Goal: Information Seeking & Learning: Learn about a topic

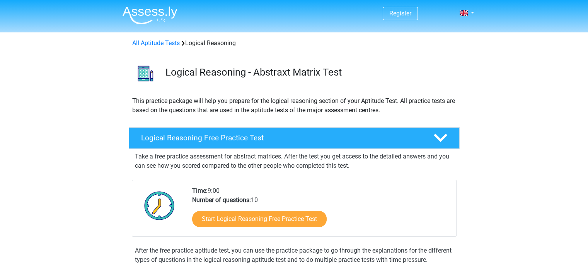
scroll to position [64, 0]
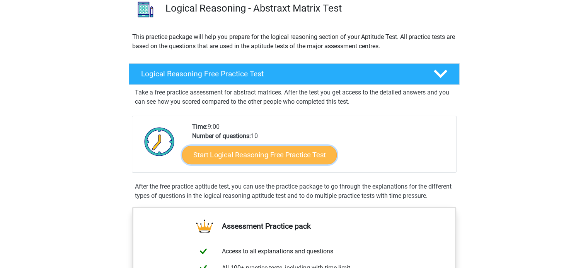
click at [302, 158] on link "Start Logical Reasoning Free Practice Test" at bounding box center [259, 155] width 155 height 19
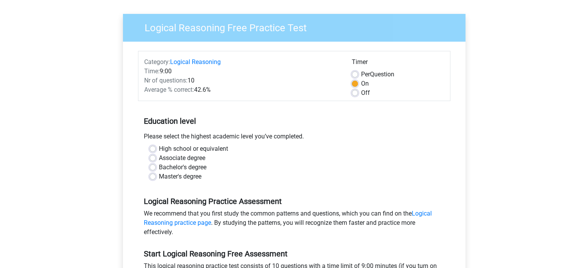
scroll to position [64, 0]
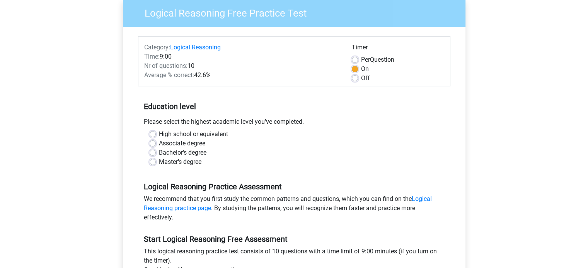
click at [189, 161] on label "Master's degree" at bounding box center [180, 162] width 42 height 9
click at [156, 161] on input "Master's degree" at bounding box center [152, 162] width 6 height 8
radio input "true"
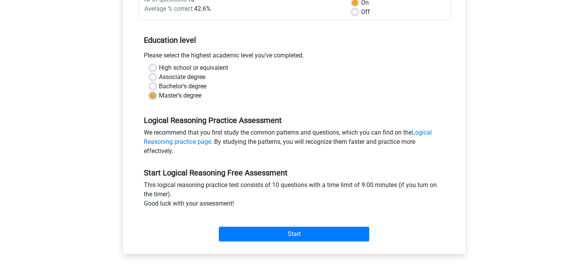
scroll to position [193, 0]
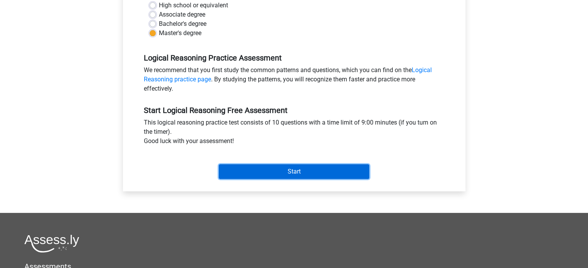
click at [268, 170] on input "Start" at bounding box center [294, 172] width 150 height 15
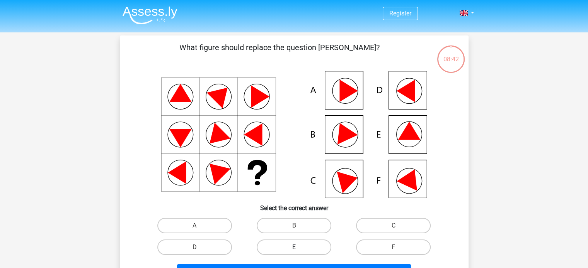
click at [290, 247] on label "E" at bounding box center [293, 247] width 75 height 15
click at [294, 248] on input "E" at bounding box center [296, 250] width 5 height 5
radio input "true"
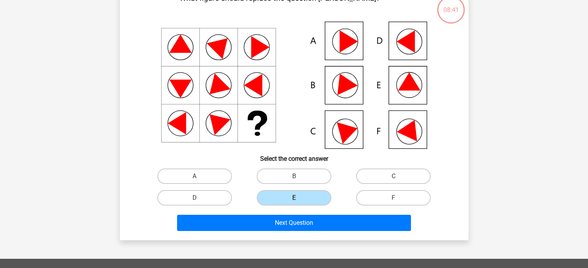
scroll to position [64, 0]
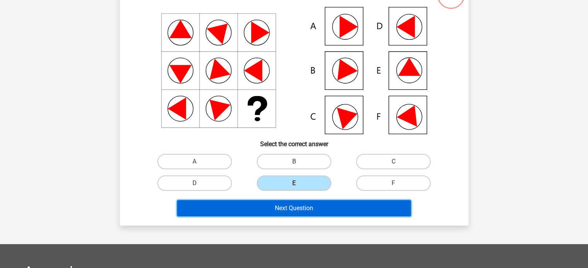
click at [316, 204] on button "Next Question" at bounding box center [294, 208] width 234 height 16
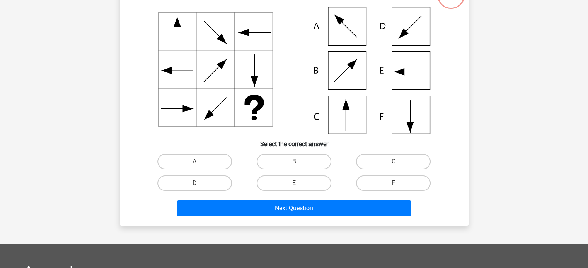
scroll to position [36, 0]
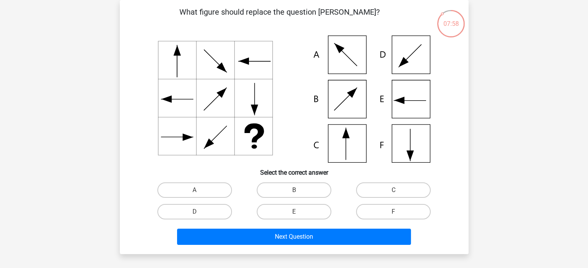
click at [340, 143] on icon at bounding box center [293, 99] width 311 height 127
click at [376, 187] on label "C" at bounding box center [393, 190] width 75 height 15
click at [393, 190] on input "C" at bounding box center [395, 192] width 5 height 5
radio input "true"
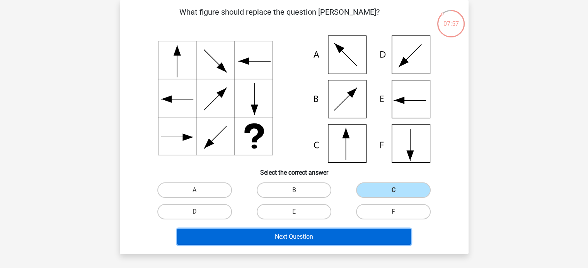
click at [314, 236] on button "Next Question" at bounding box center [294, 237] width 234 height 16
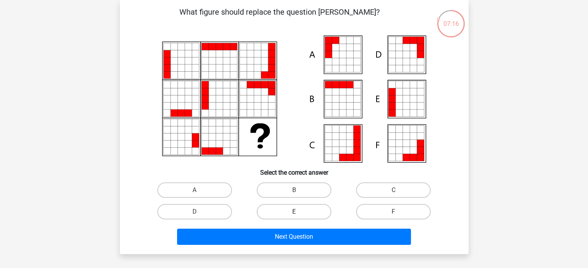
click at [317, 212] on label "E" at bounding box center [293, 211] width 75 height 15
click at [299, 212] on input "E" at bounding box center [296, 214] width 5 height 5
radio input "true"
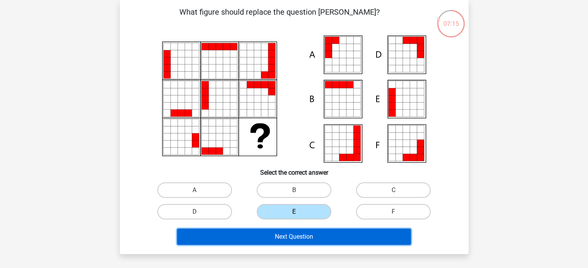
click at [309, 238] on button "Next Question" at bounding box center [294, 237] width 234 height 16
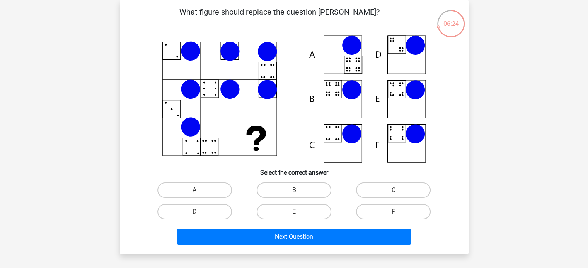
click at [336, 99] on icon at bounding box center [293, 99] width 311 height 127
click at [301, 190] on label "B" at bounding box center [293, 190] width 75 height 15
click at [299, 190] on input "B" at bounding box center [296, 192] width 5 height 5
radio input "true"
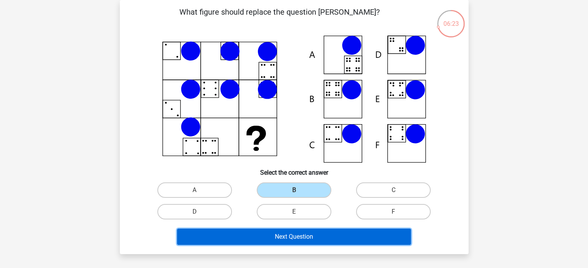
click at [296, 234] on button "Next Question" at bounding box center [294, 237] width 234 height 16
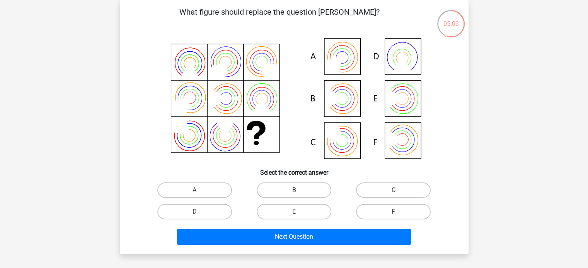
click at [285, 190] on label "B" at bounding box center [293, 190] width 75 height 15
click at [294, 190] on input "B" at bounding box center [296, 192] width 5 height 5
radio input "true"
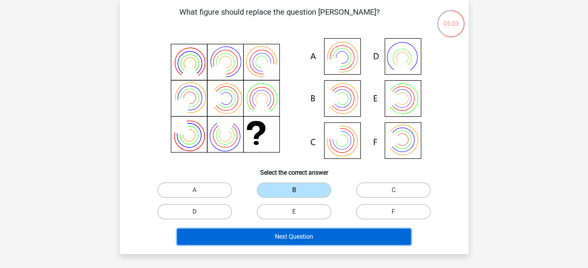
click at [286, 241] on button "Next Question" at bounding box center [294, 237] width 234 height 16
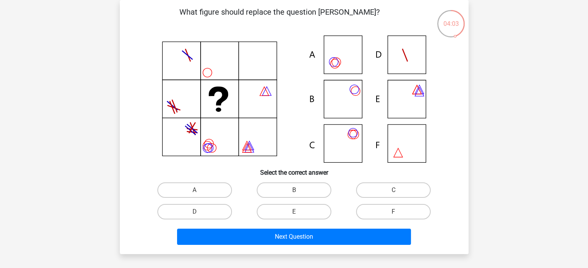
click at [351, 53] on icon at bounding box center [293, 99] width 311 height 127
click at [414, 194] on label "C" at bounding box center [393, 190] width 75 height 15
click at [398, 194] on input "C" at bounding box center [395, 192] width 5 height 5
radio input "true"
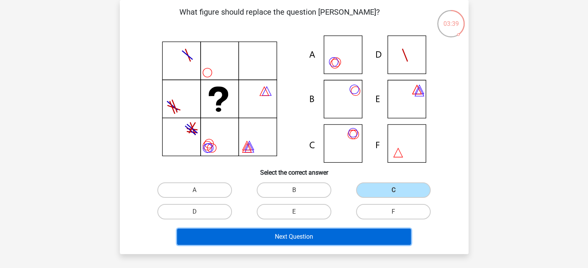
click at [313, 231] on button "Next Question" at bounding box center [294, 237] width 234 height 16
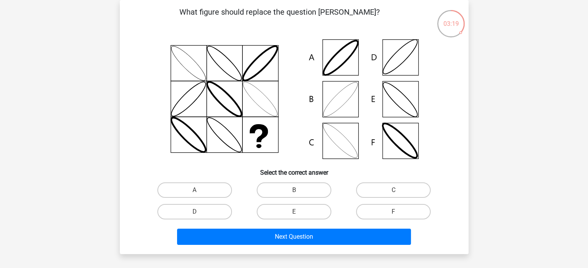
click at [333, 100] on icon at bounding box center [293, 99] width 311 height 127
click at [307, 191] on label "B" at bounding box center [293, 190] width 75 height 15
click at [299, 191] on input "B" at bounding box center [296, 192] width 5 height 5
radio input "true"
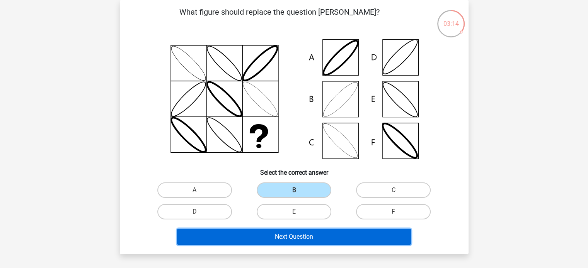
click at [302, 232] on button "Next Question" at bounding box center [294, 237] width 234 height 16
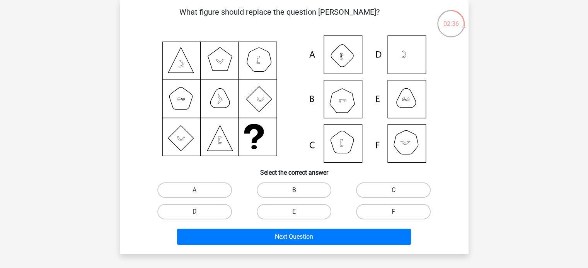
click at [383, 185] on label "C" at bounding box center [393, 190] width 75 height 15
click at [393, 190] on input "C" at bounding box center [395, 192] width 5 height 5
radio input "true"
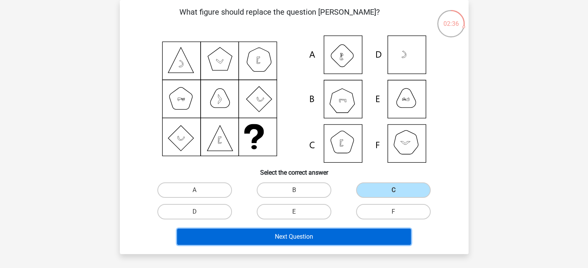
click at [350, 233] on button "Next Question" at bounding box center [294, 237] width 234 height 16
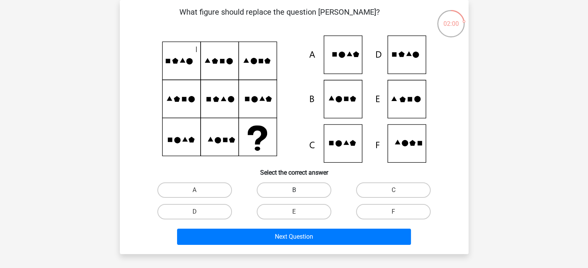
click at [292, 189] on label "B" at bounding box center [293, 190] width 75 height 15
click at [294, 190] on input "B" at bounding box center [296, 192] width 5 height 5
radio input "true"
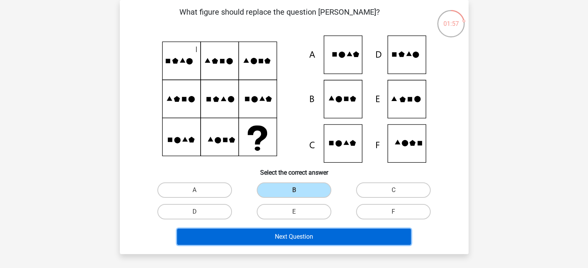
click at [292, 234] on button "Next Question" at bounding box center [294, 237] width 234 height 16
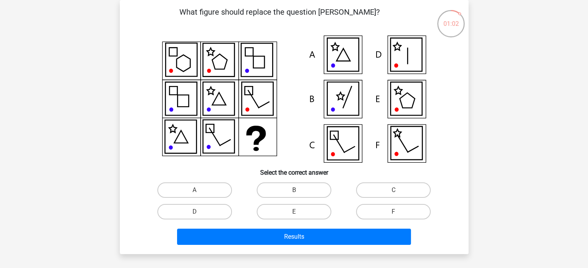
click at [296, 214] on input "E" at bounding box center [296, 214] width 5 height 5
radio input "true"
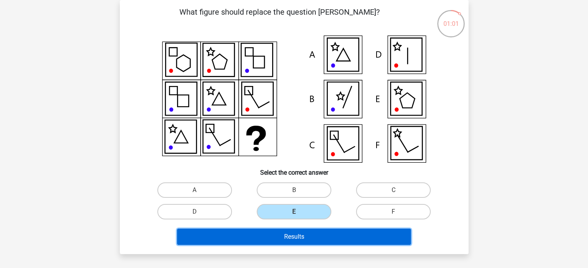
click at [296, 235] on button "Results" at bounding box center [294, 237] width 234 height 16
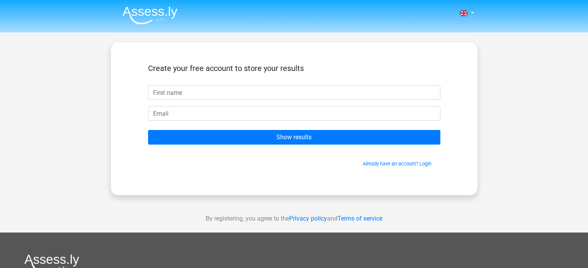
click at [279, 89] on input "text" at bounding box center [294, 92] width 292 height 15
type input "[PERSON_NAME]"
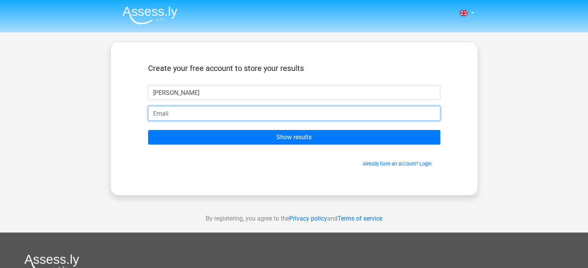
click at [203, 109] on input "email" at bounding box center [294, 113] width 292 height 15
type input "[PERSON_NAME][EMAIL_ADDRESS][DOMAIN_NAME]"
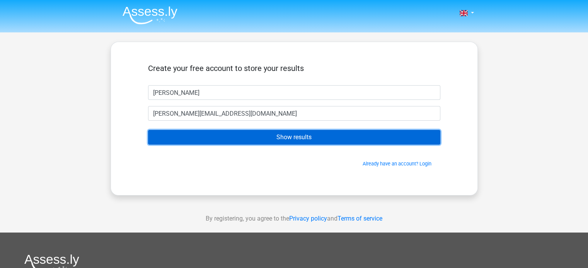
click at [284, 136] on input "Show results" at bounding box center [294, 137] width 292 height 15
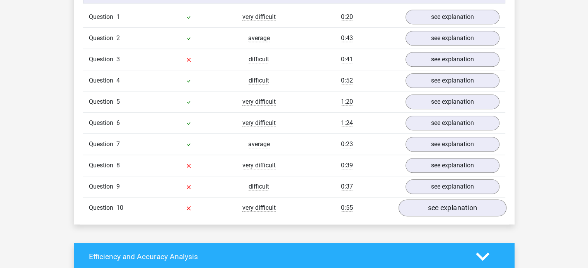
scroll to position [579, 0]
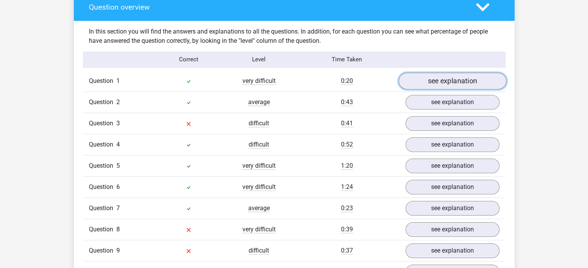
click at [447, 82] on link "see explanation" at bounding box center [452, 81] width 108 height 17
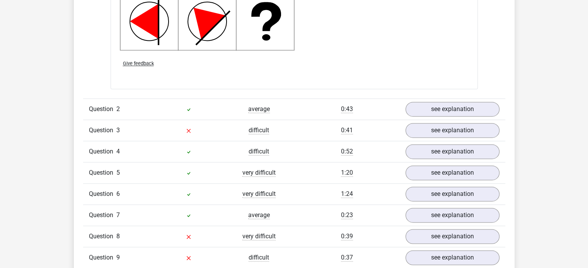
scroll to position [1094, 0]
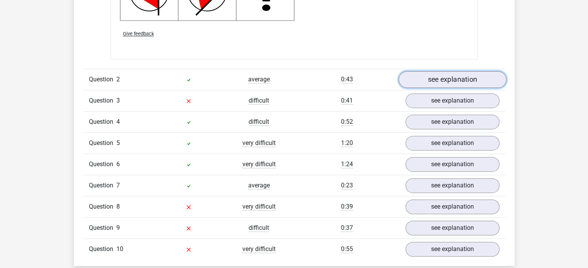
click at [462, 82] on link "see explanation" at bounding box center [452, 79] width 108 height 17
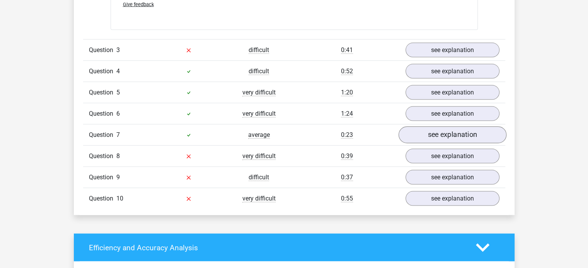
scroll to position [1609, 0]
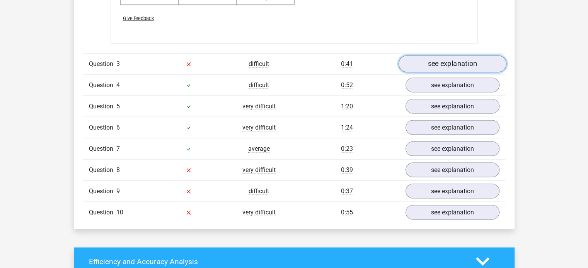
click at [461, 65] on link "see explanation" at bounding box center [452, 64] width 108 height 17
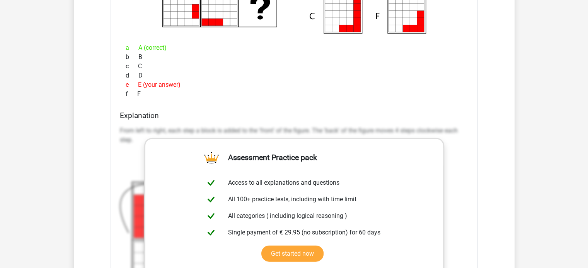
scroll to position [1867, 0]
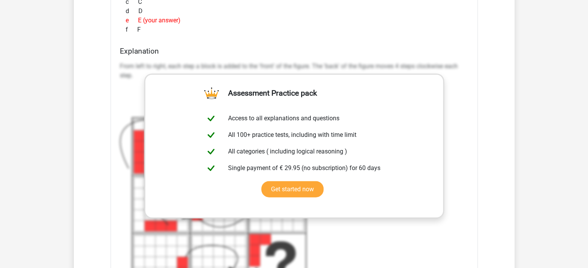
click at [465, 103] on div "From left to right, each step a block is added to the 'front' of the figure. Th…" at bounding box center [294, 186] width 348 height 255
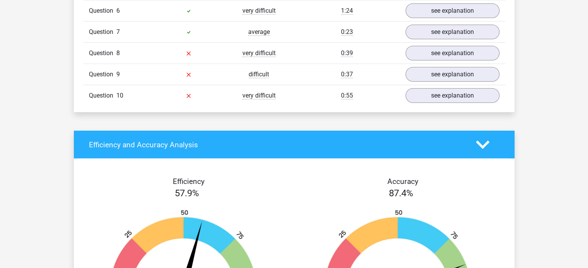
scroll to position [2253, 0]
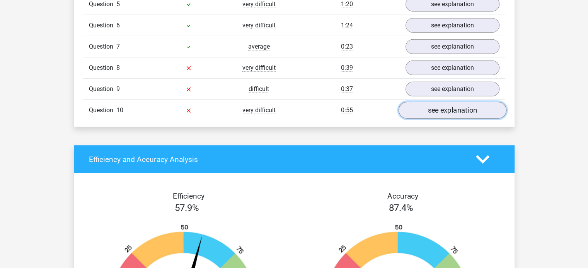
click at [463, 103] on link "see explanation" at bounding box center [452, 110] width 108 height 17
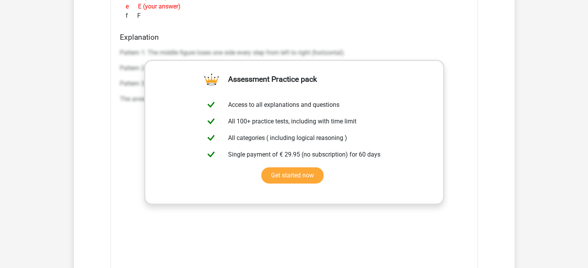
scroll to position [2639, 0]
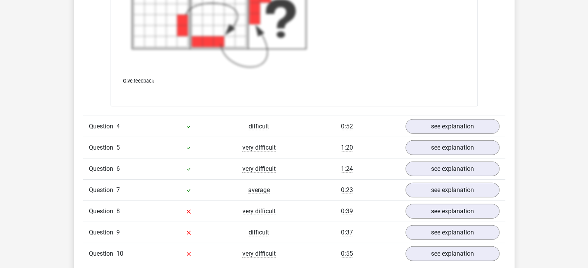
scroll to position [2125, 0]
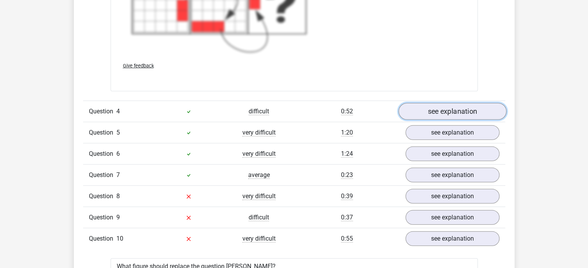
click at [447, 114] on link "see explanation" at bounding box center [452, 112] width 108 height 17
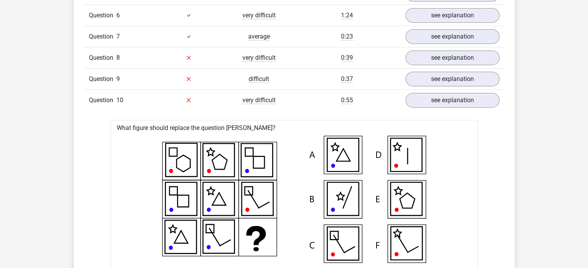
scroll to position [2446, 0]
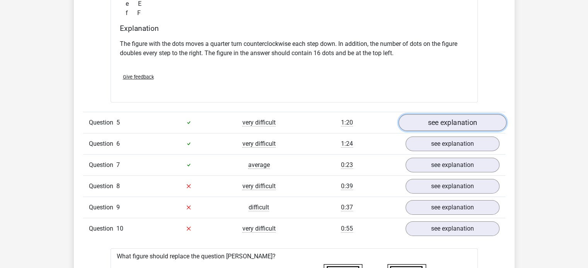
click at [456, 117] on link "see explanation" at bounding box center [452, 122] width 108 height 17
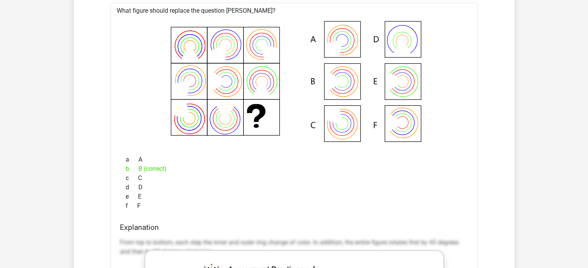
scroll to position [2511, 0]
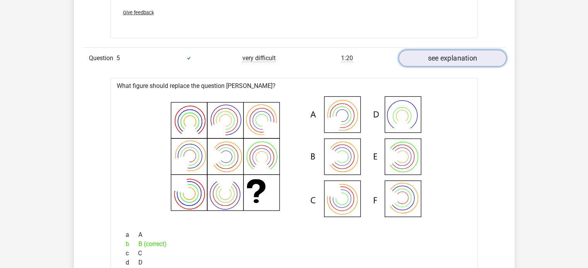
click at [461, 52] on link "see explanation" at bounding box center [452, 58] width 108 height 17
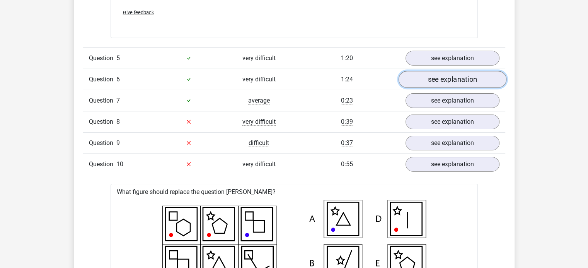
click at [464, 76] on link "see explanation" at bounding box center [452, 79] width 108 height 17
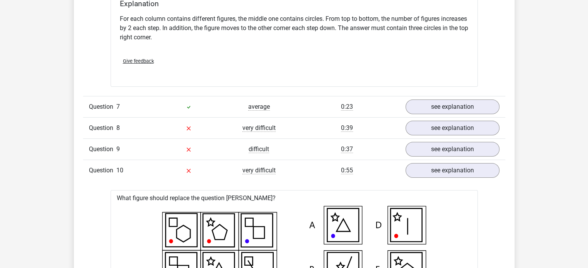
scroll to position [2833, 0]
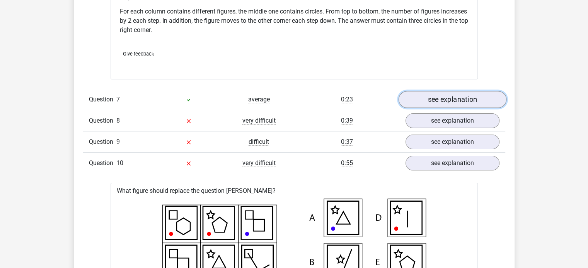
click at [465, 100] on link "see explanation" at bounding box center [452, 99] width 108 height 17
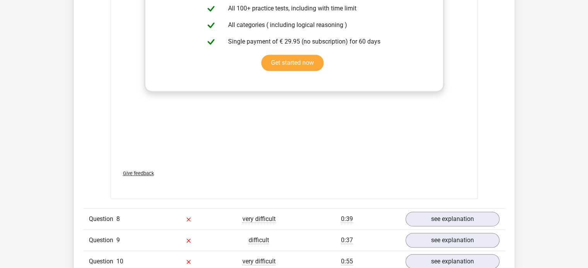
scroll to position [3283, 0]
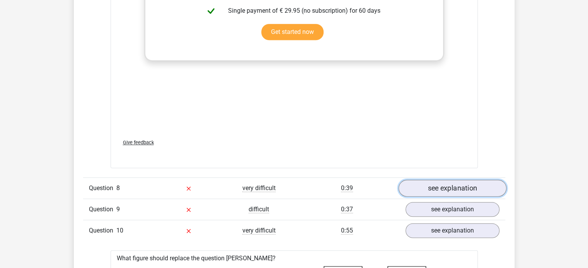
click at [465, 183] on link "see explanation" at bounding box center [452, 188] width 108 height 17
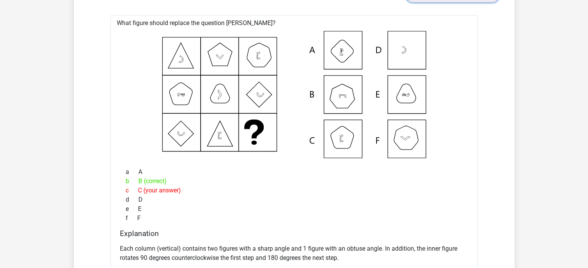
scroll to position [3670, 0]
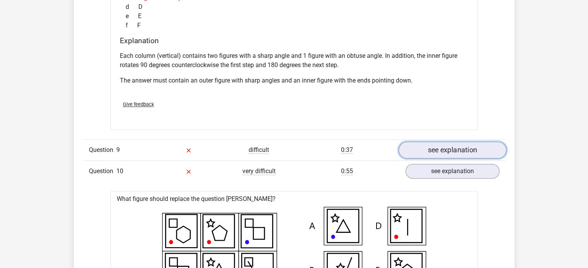
click at [465, 147] on link "see explanation" at bounding box center [452, 150] width 108 height 17
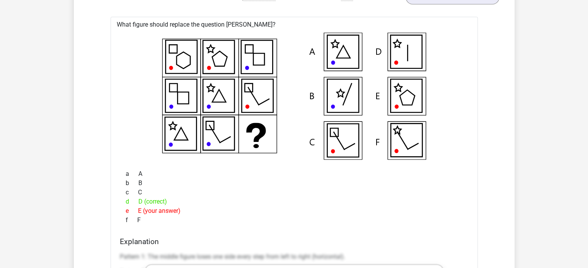
scroll to position [4378, 0]
